Goal: Task Accomplishment & Management: Manage account settings

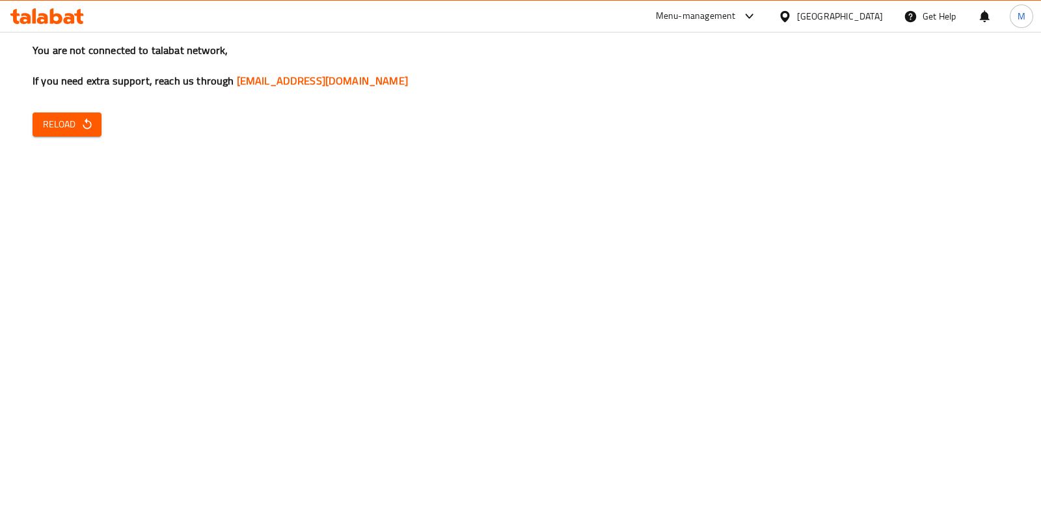
click at [11, 141] on div "You are not connected to talabat network, If you need extra support, reach us t…" at bounding box center [520, 256] width 1041 height 513
click at [64, 135] on button "Reload" at bounding box center [67, 125] width 69 height 24
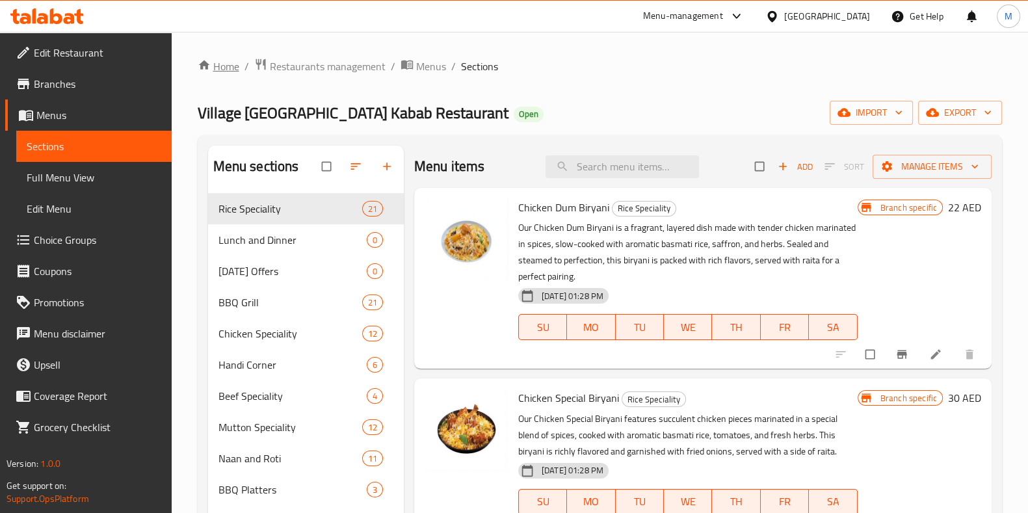
click at [222, 66] on link "Home" at bounding box center [219, 67] width 42 height 16
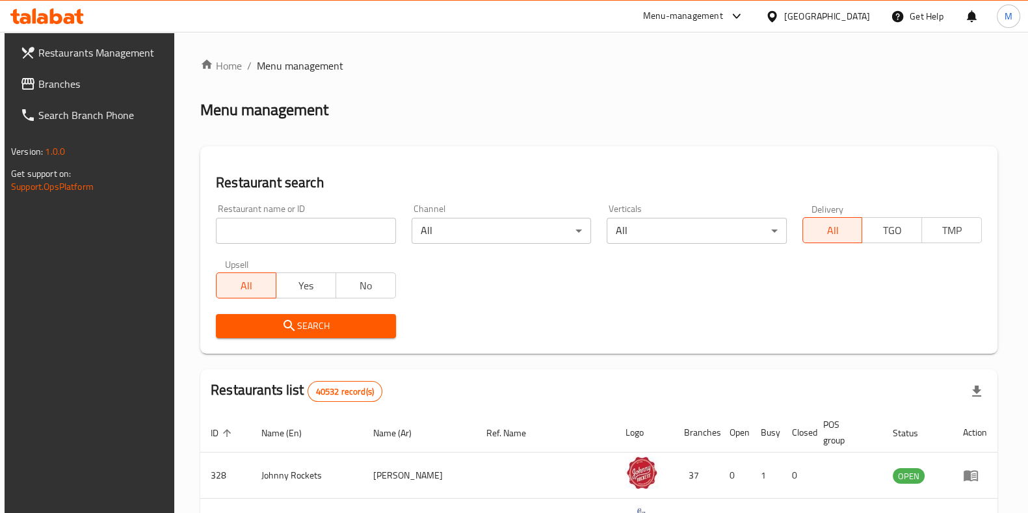
click at [299, 232] on input "search" at bounding box center [305, 231] width 179 height 26
type input "le diet"
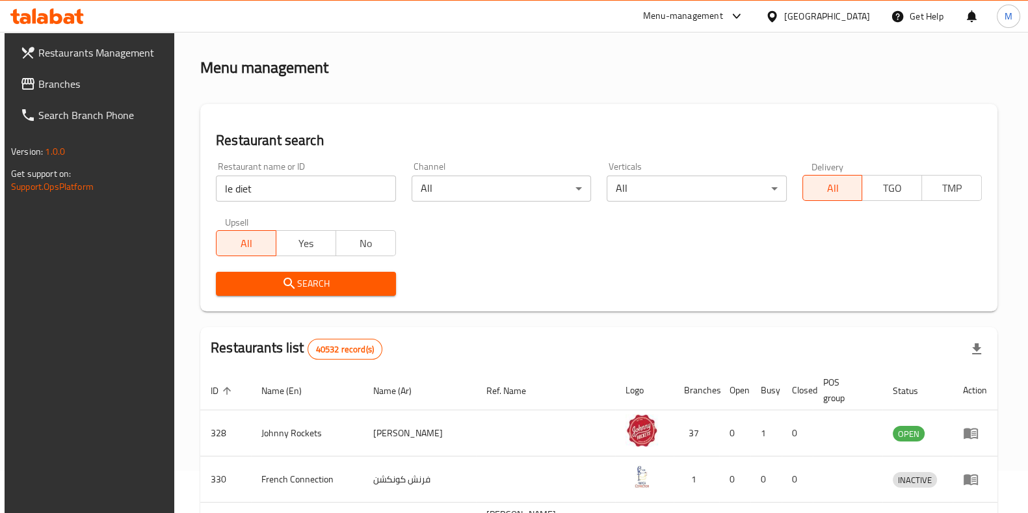
click at [345, 281] on span "Search" at bounding box center [305, 284] width 159 height 16
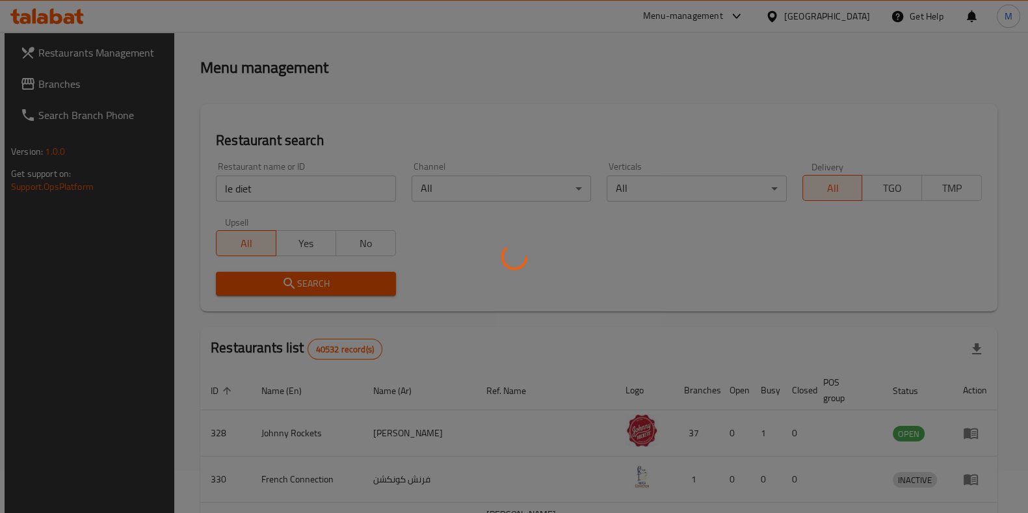
scroll to position [41, 0]
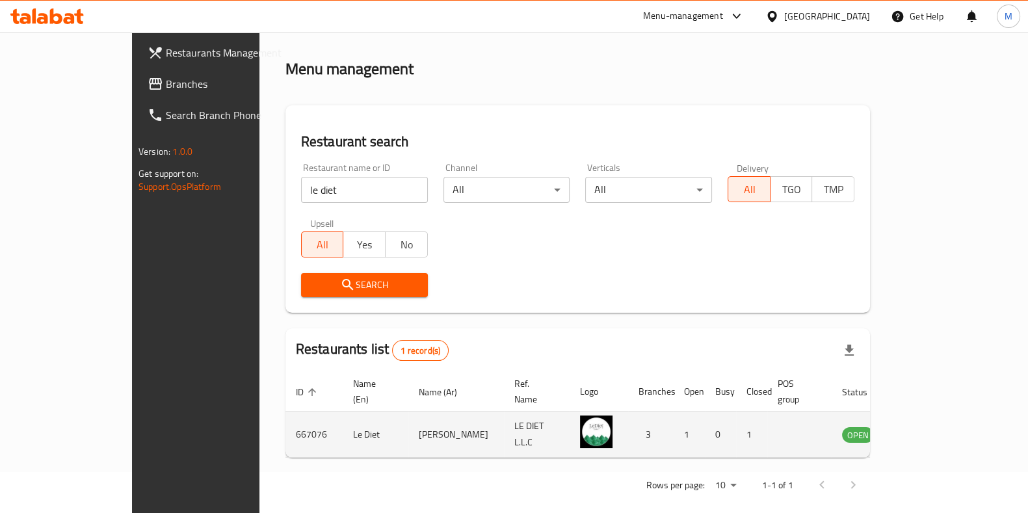
click at [408, 429] on td "[PERSON_NAME]" at bounding box center [456, 435] width 96 height 46
click at [926, 427] on icon "enhanced table" at bounding box center [918, 435] width 16 height 16
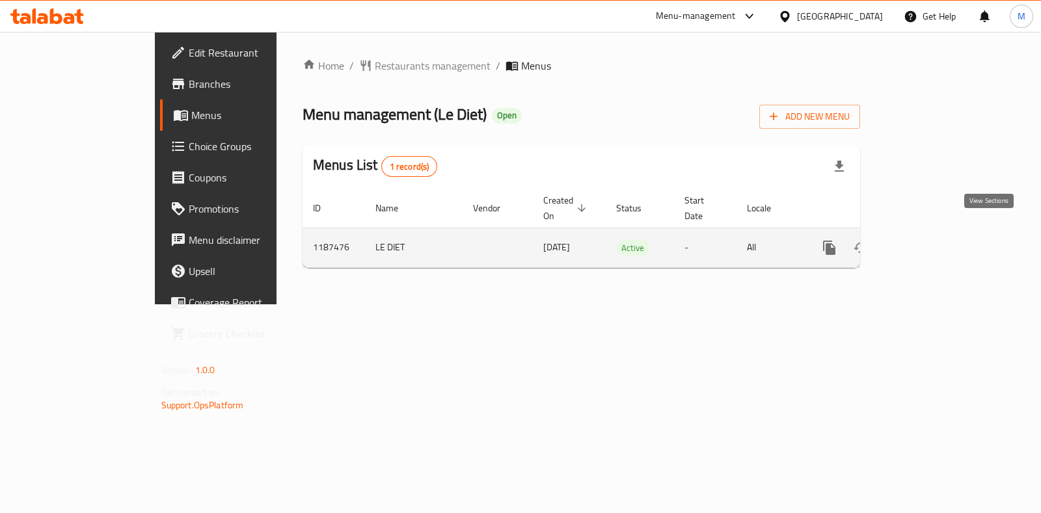
click at [938, 242] on link "enhanced table" at bounding box center [922, 247] width 31 height 31
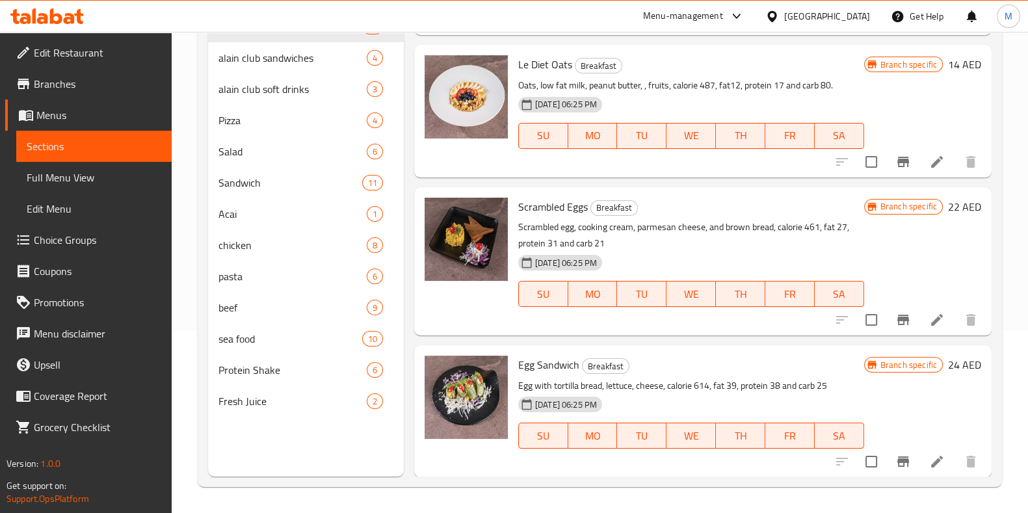
scroll to position [66, 0]
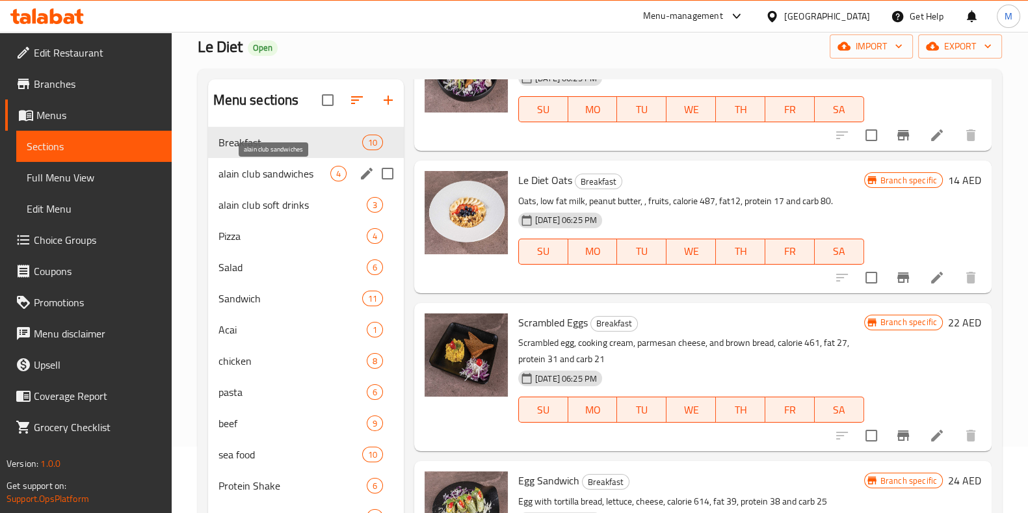
click at [304, 172] on span "alain club sandwiches" at bounding box center [275, 174] width 112 height 16
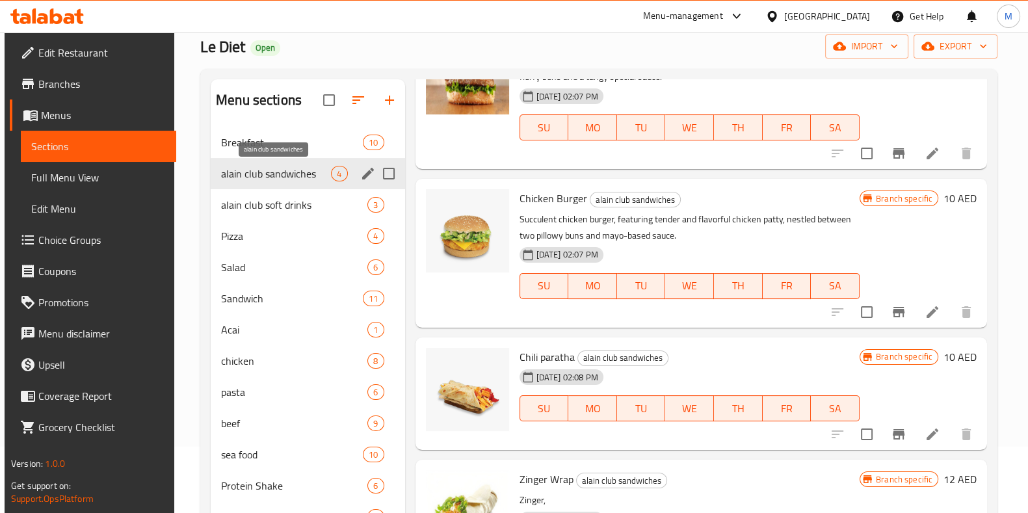
scroll to position [100, 0]
click at [297, 202] on span "alain club soft drinks" at bounding box center [276, 205] width 110 height 16
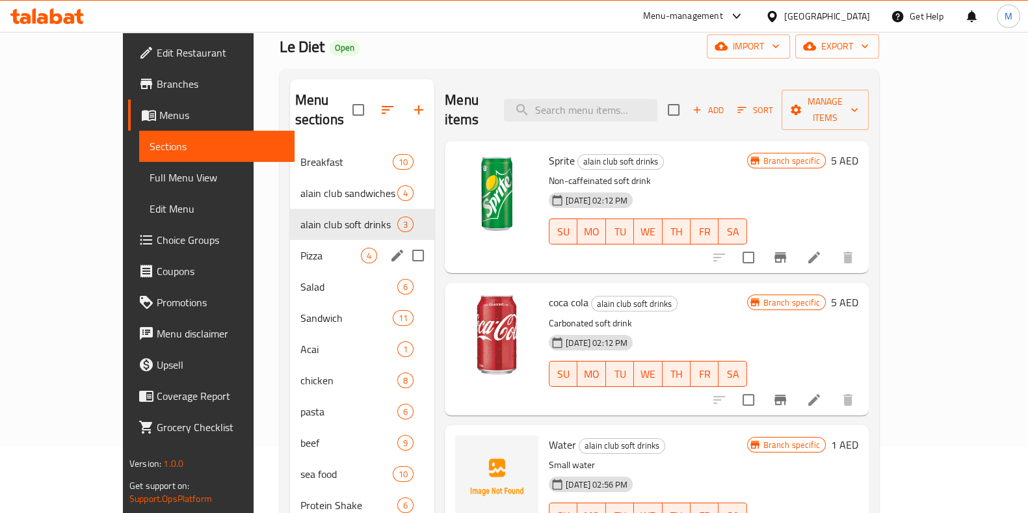
click at [293, 240] on div "Pizza 4" at bounding box center [362, 255] width 145 height 31
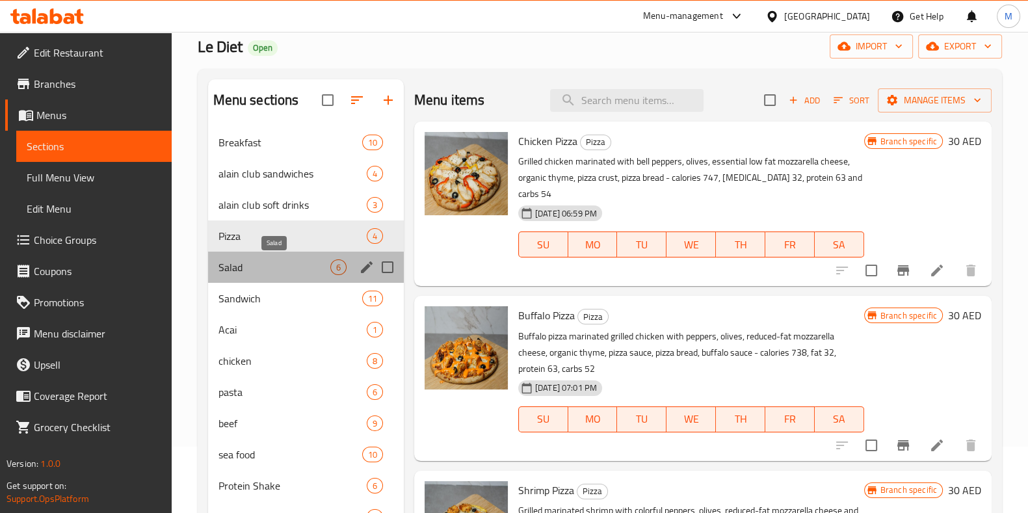
click at [287, 259] on span "Salad" at bounding box center [275, 267] width 112 height 16
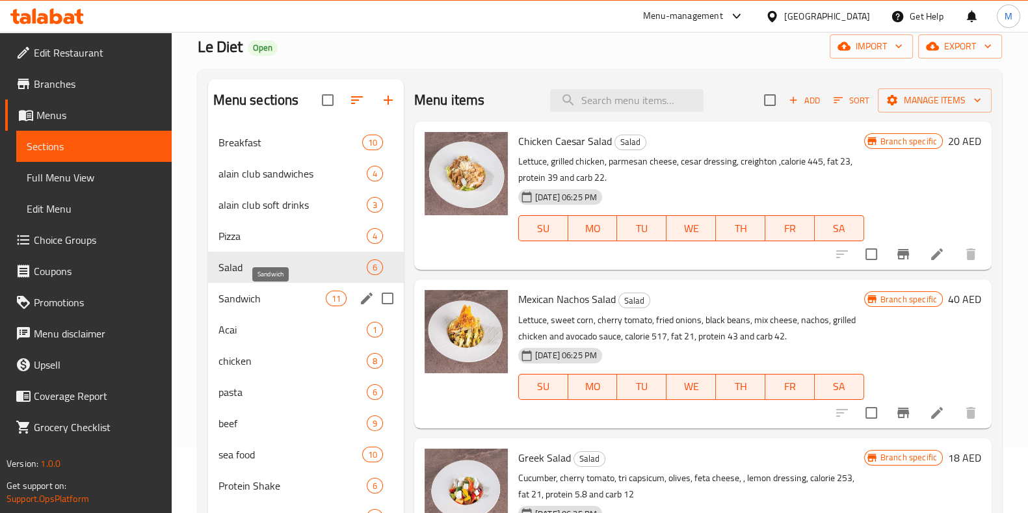
click at [283, 300] on span "Sandwich" at bounding box center [272, 299] width 107 height 16
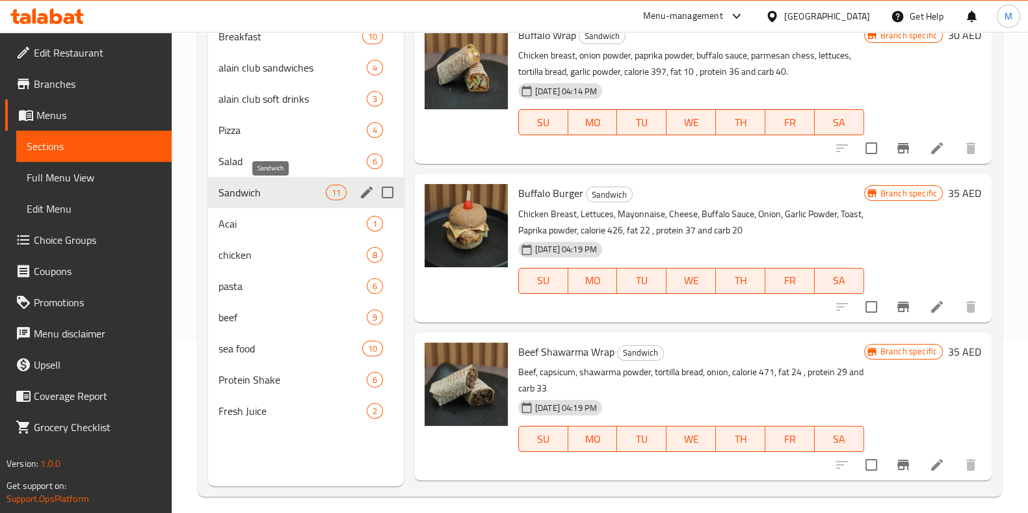
scroll to position [182, 0]
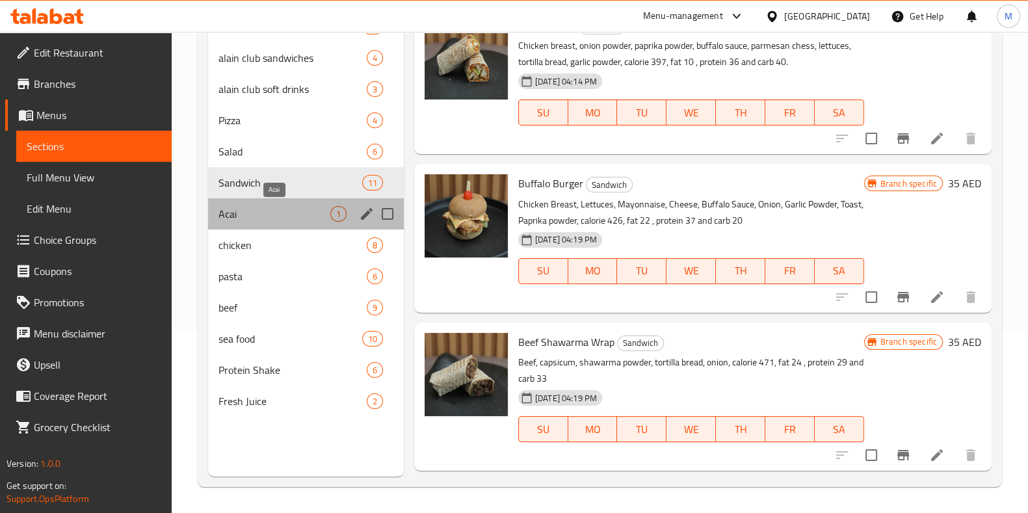
click at [277, 209] on span "Acai" at bounding box center [275, 214] width 112 height 16
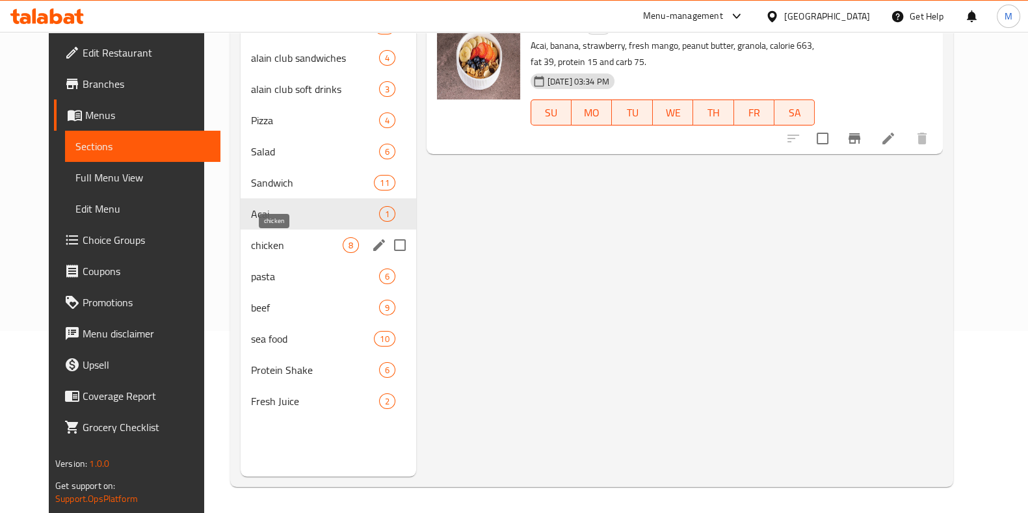
click at [274, 241] on span "chicken" at bounding box center [297, 245] width 92 height 16
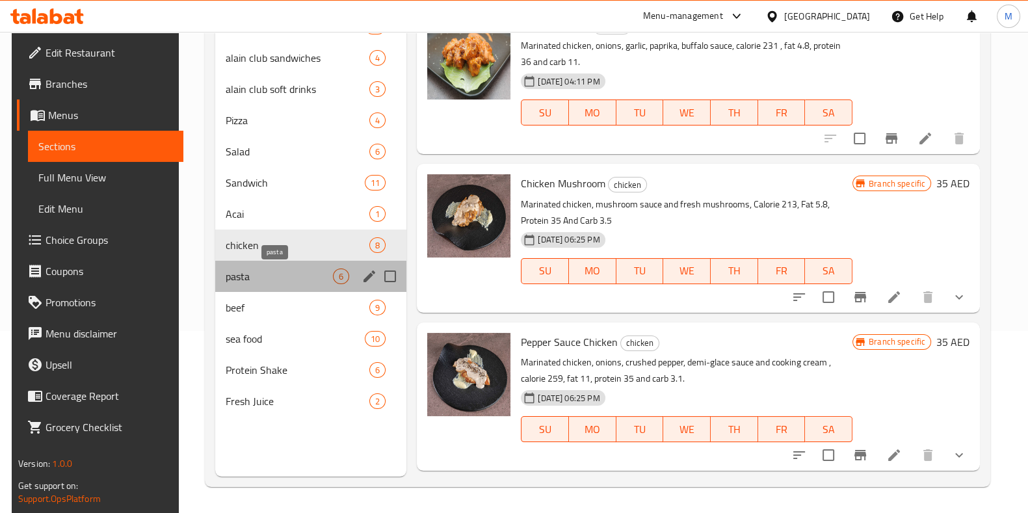
click at [274, 271] on span "pasta" at bounding box center [279, 277] width 107 height 16
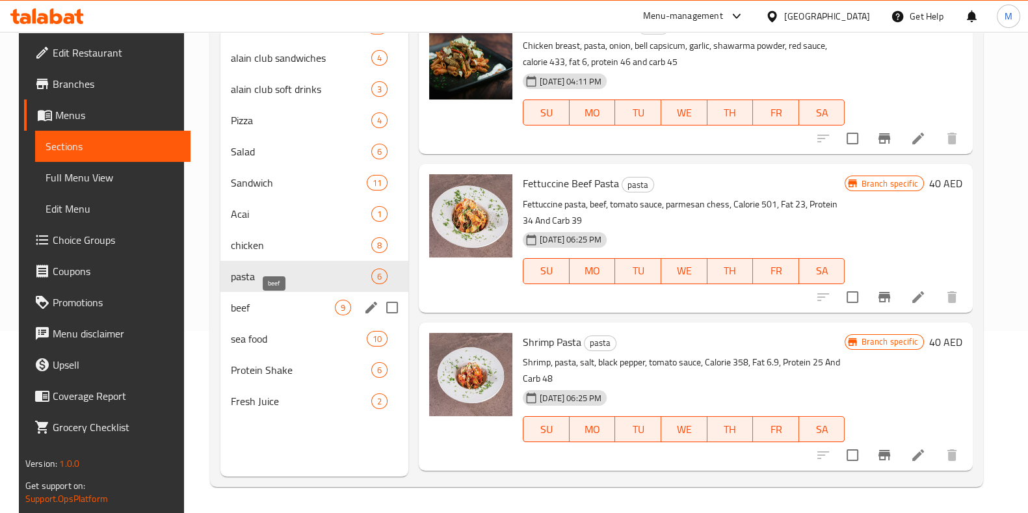
click at [274, 308] on span "beef" at bounding box center [283, 308] width 104 height 16
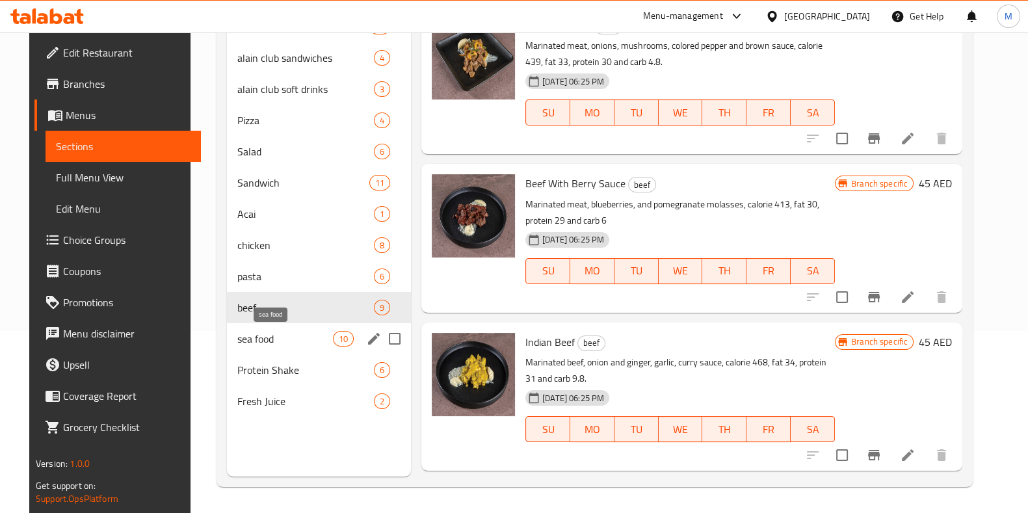
click at [271, 339] on span "sea food" at bounding box center [284, 339] width 95 height 16
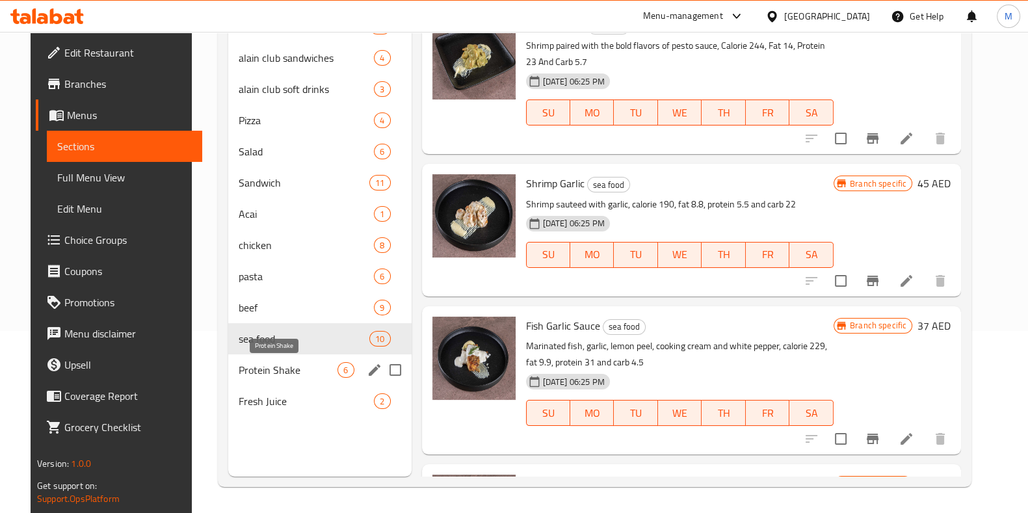
click at [271, 372] on span "Protein Shake" at bounding box center [289, 370] width 100 height 16
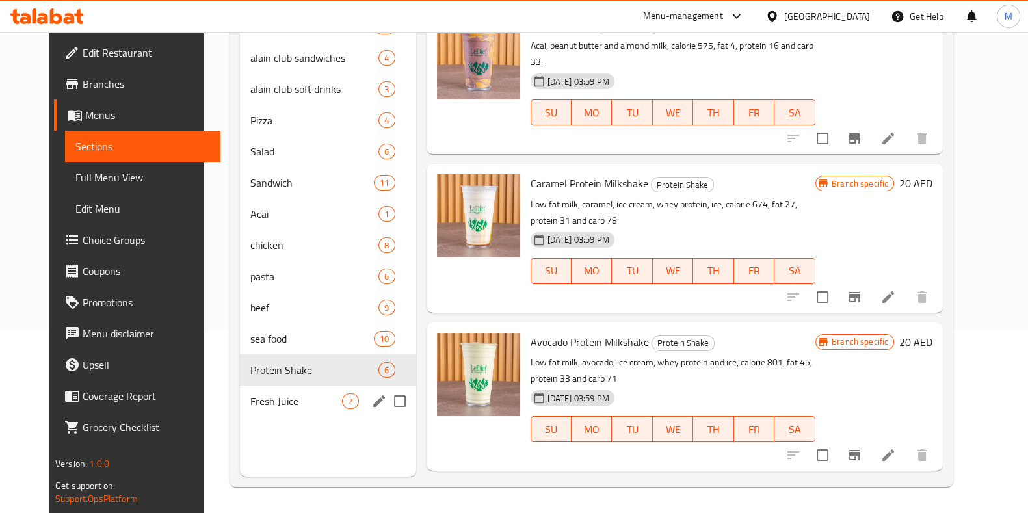
click at [274, 421] on nav "Breakfast 10 alain club sandwiches 4 alain club soft drinks 3 Pizza 4 Salad 6 S…" at bounding box center [328, 214] width 176 height 416
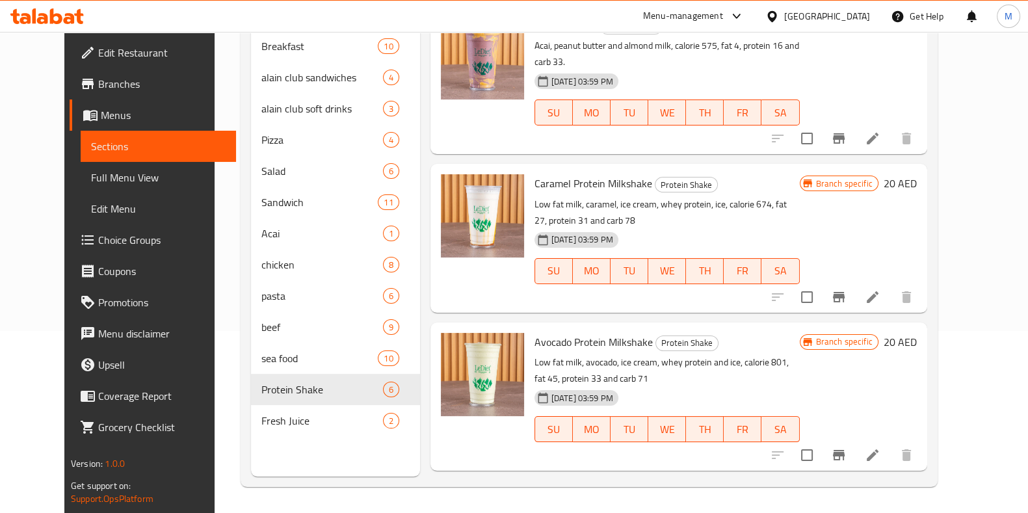
click at [275, 417] on nav "Breakfast 10 alain club sandwiches 4 alain club soft drinks 3 Pizza 4 Salad 6 S…" at bounding box center [335, 233] width 169 height 416
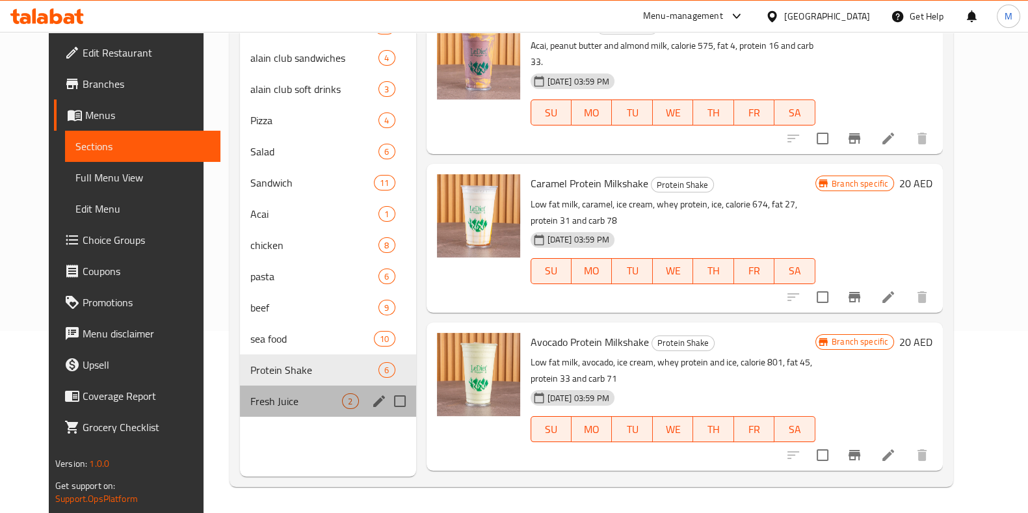
click at [285, 408] on span "Fresh Juice" at bounding box center [296, 401] width 92 height 16
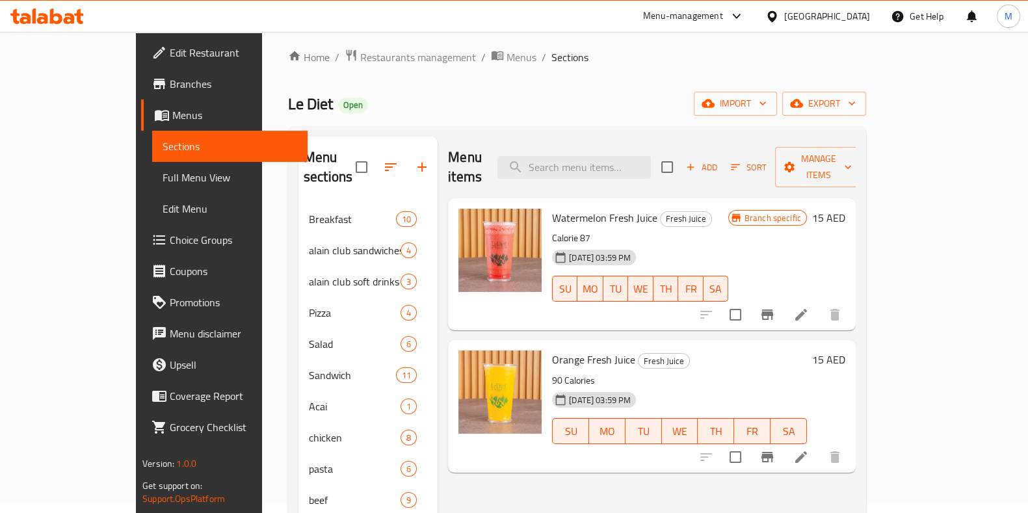
scroll to position [8, 0]
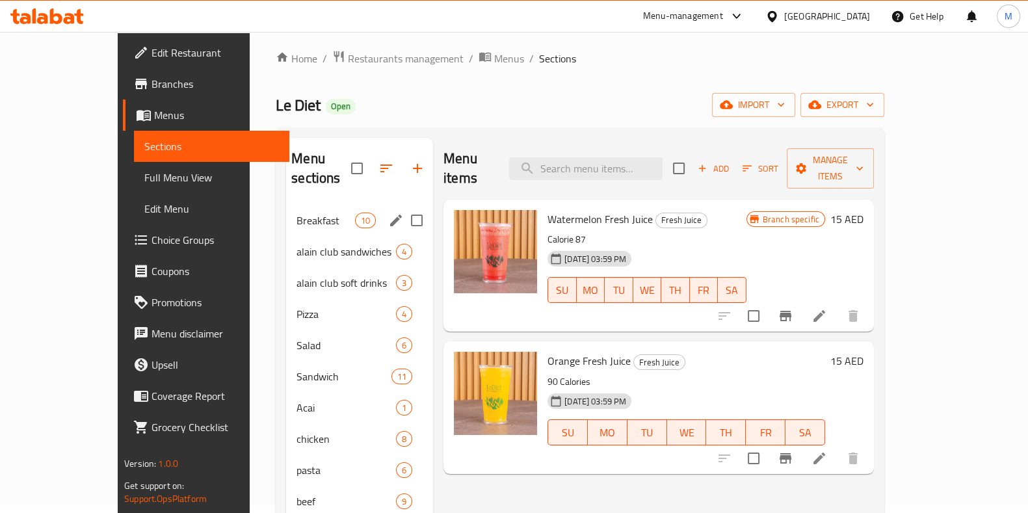
click at [286, 205] on div "Breakfast 10" at bounding box center [359, 220] width 147 height 31
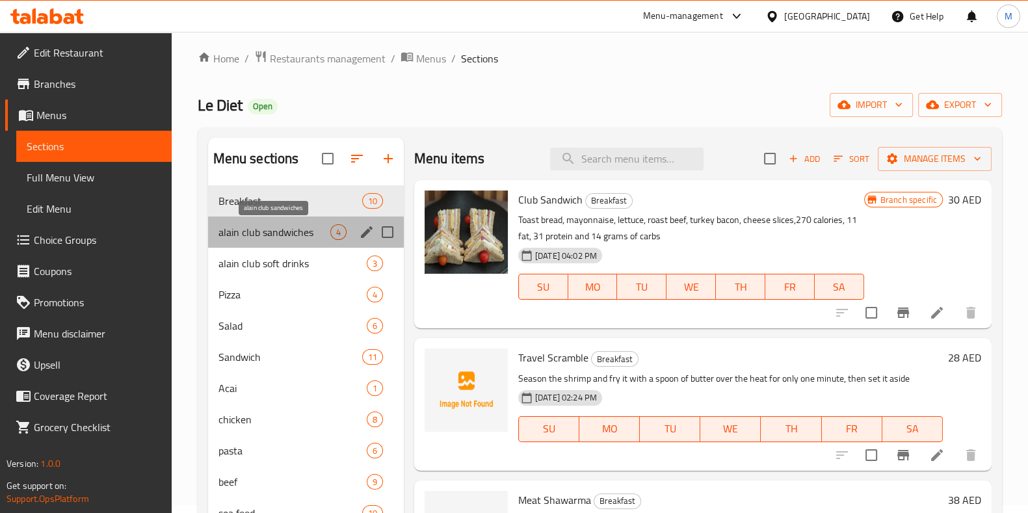
click at [274, 233] on span "alain club sandwiches" at bounding box center [275, 232] width 112 height 16
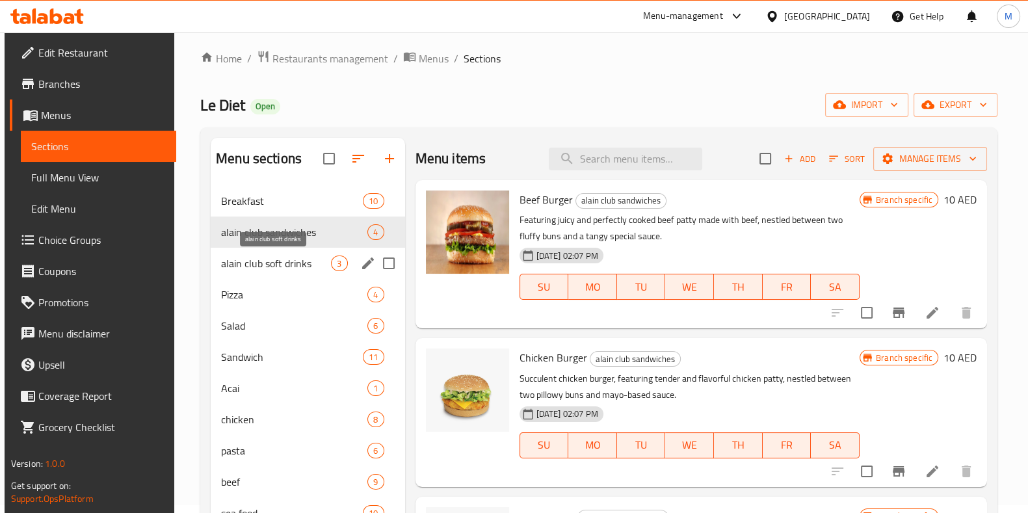
click at [277, 267] on span "alain club soft drinks" at bounding box center [276, 264] width 110 height 16
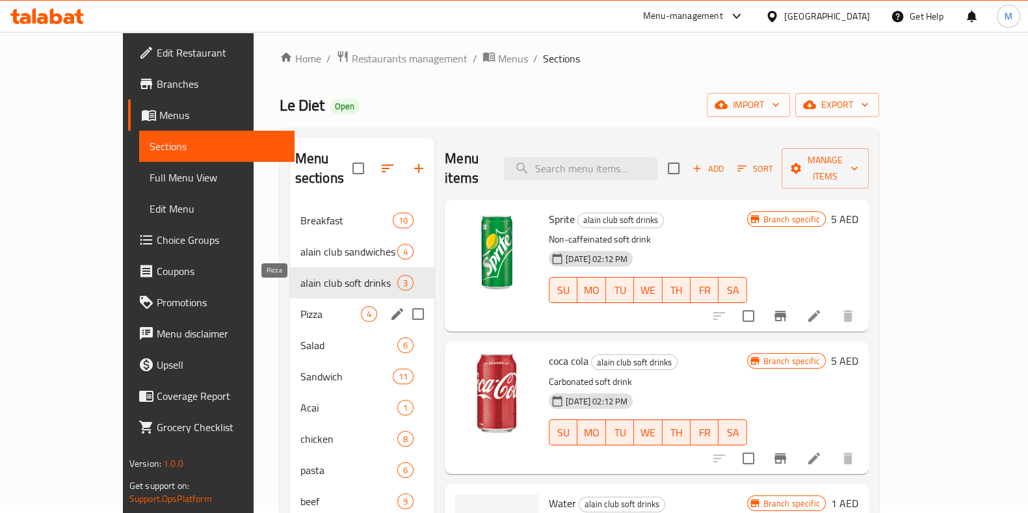
click at [300, 306] on span "Pizza" at bounding box center [330, 314] width 60 height 16
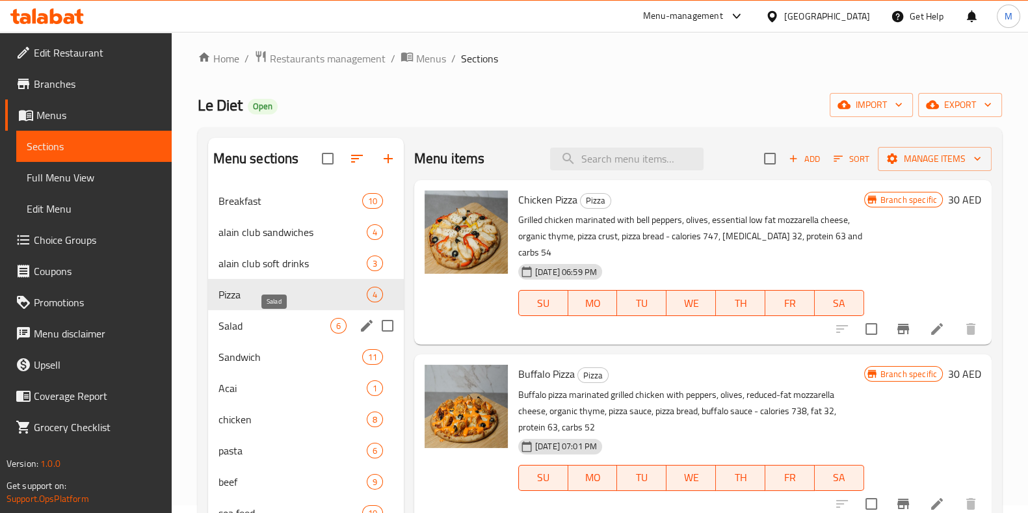
click at [274, 318] on span "Salad" at bounding box center [275, 326] width 112 height 16
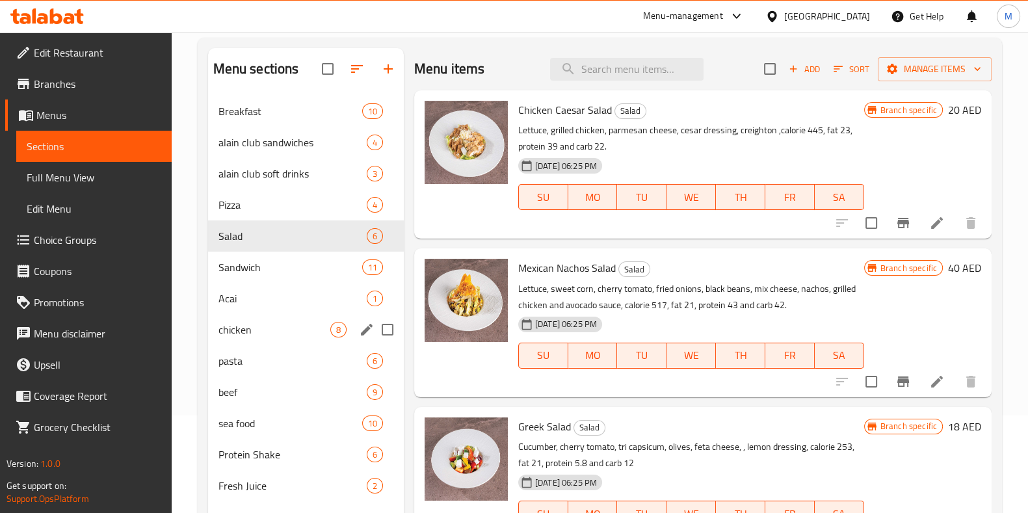
scroll to position [105, 0]
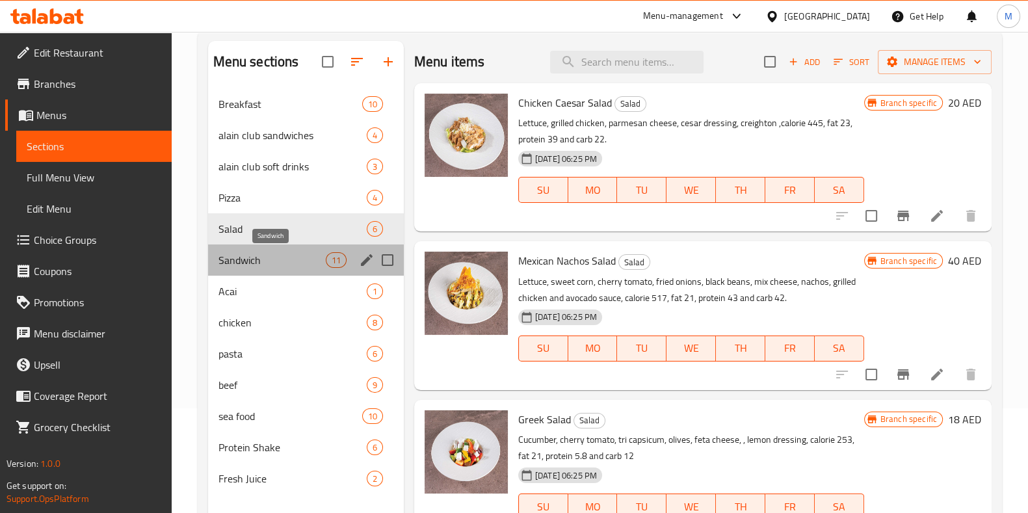
click at [272, 263] on span "Sandwich" at bounding box center [272, 260] width 107 height 16
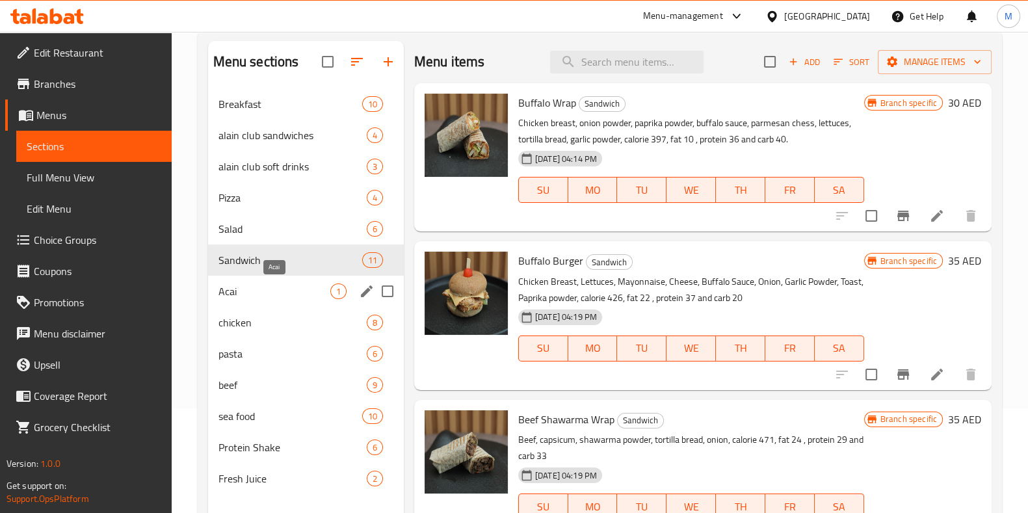
click at [270, 290] on span "Acai" at bounding box center [275, 292] width 112 height 16
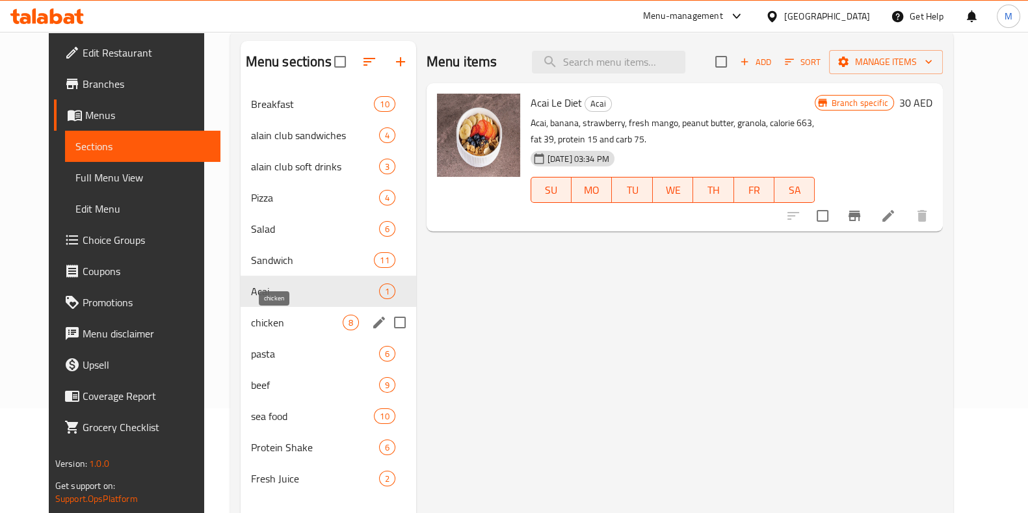
click at [267, 325] on span "chicken" at bounding box center [297, 323] width 92 height 16
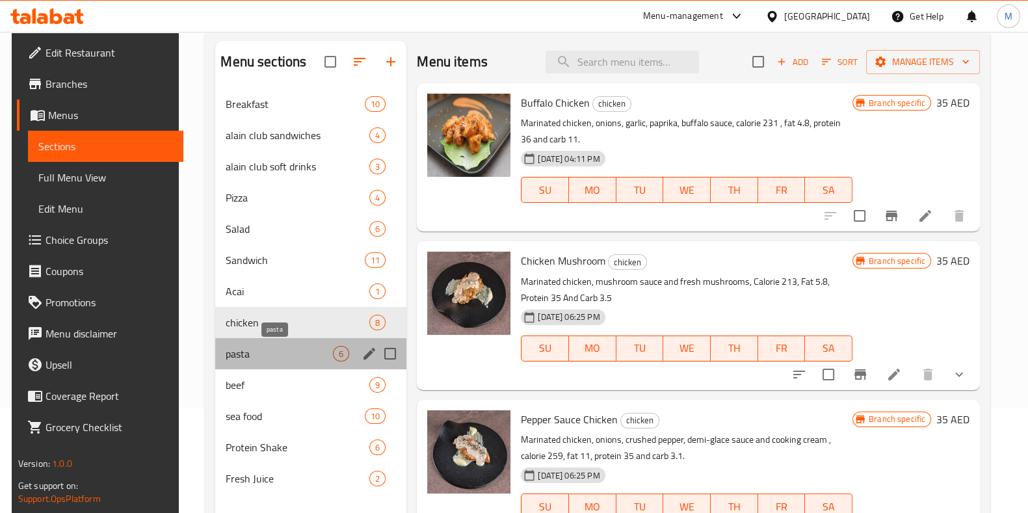
click at [271, 359] on span "pasta" at bounding box center [279, 354] width 107 height 16
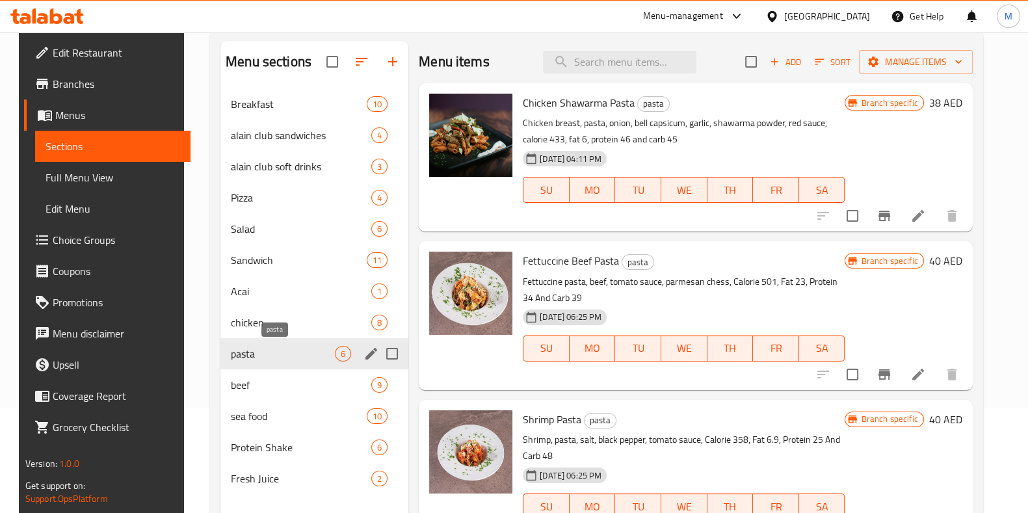
scroll to position [182, 0]
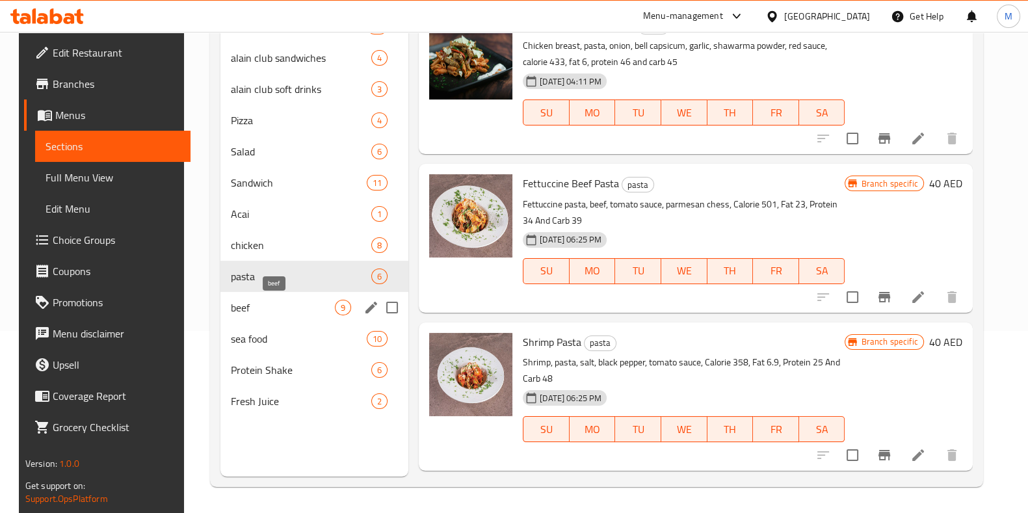
click at [270, 307] on span "beef" at bounding box center [283, 308] width 104 height 16
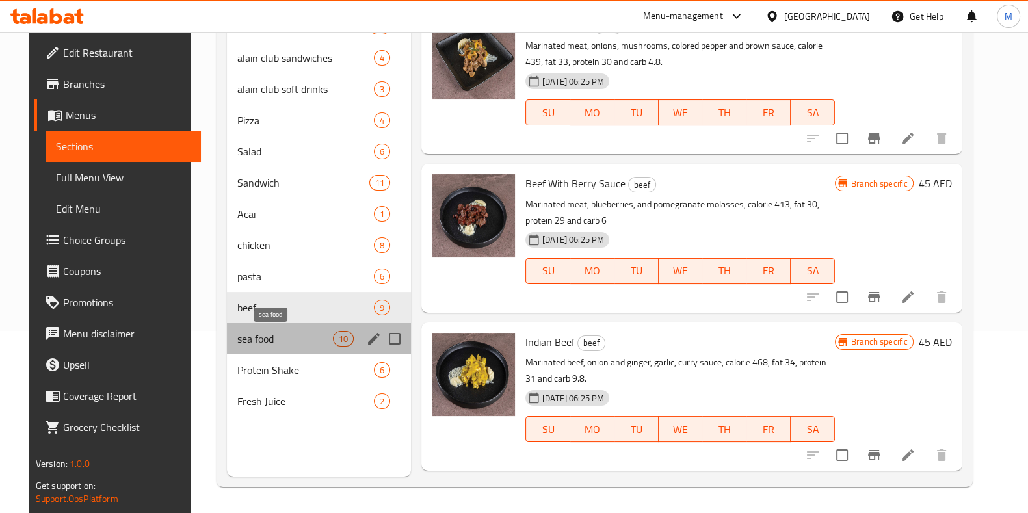
click at [265, 346] on span "sea food" at bounding box center [284, 339] width 95 height 16
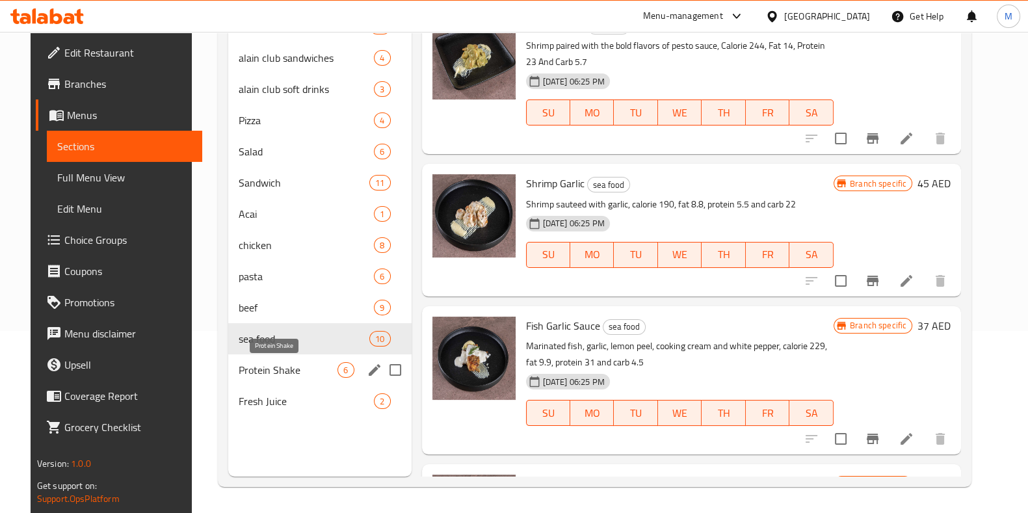
click at [265, 369] on span "Protein Shake" at bounding box center [289, 370] width 100 height 16
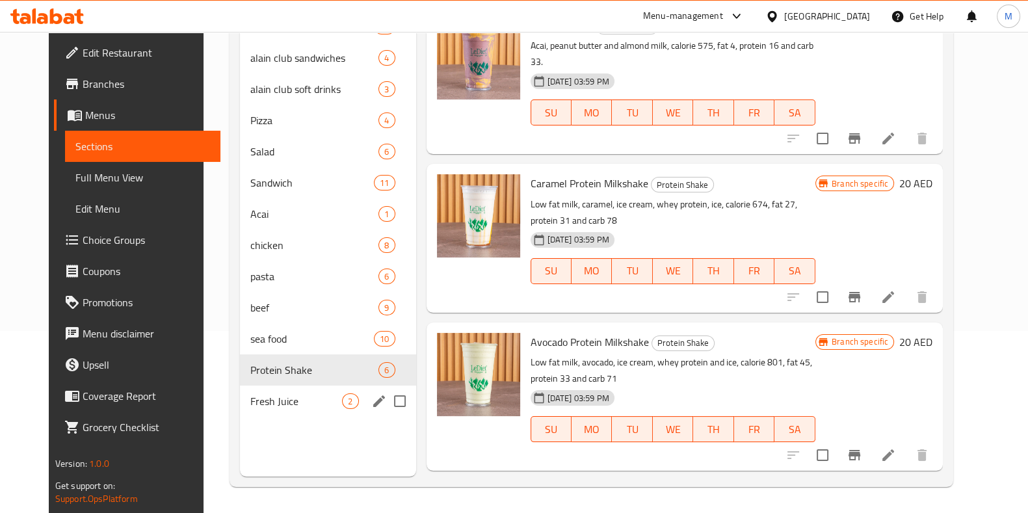
click at [267, 391] on div "Fresh Juice 2" at bounding box center [328, 401] width 176 height 31
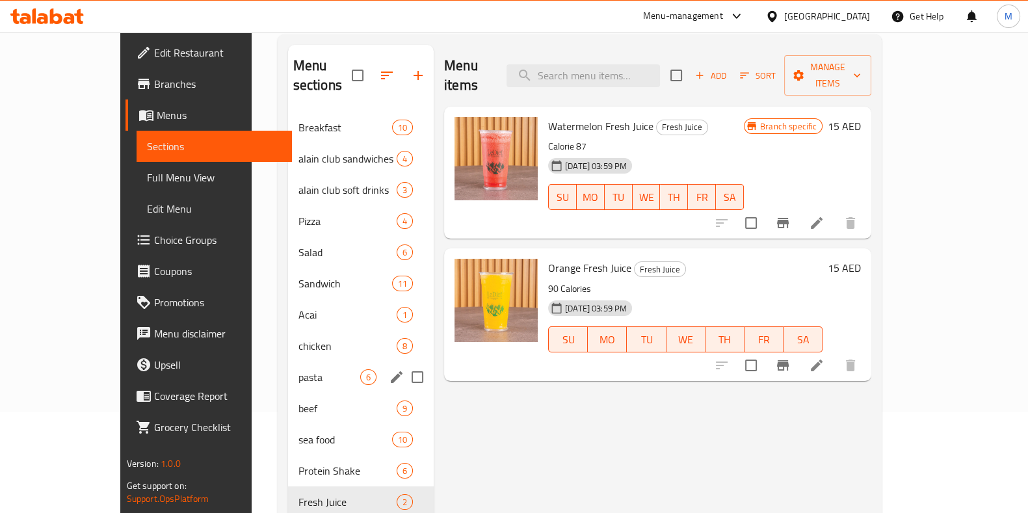
scroll to position [99, 0]
